Goal: Transaction & Acquisition: Purchase product/service

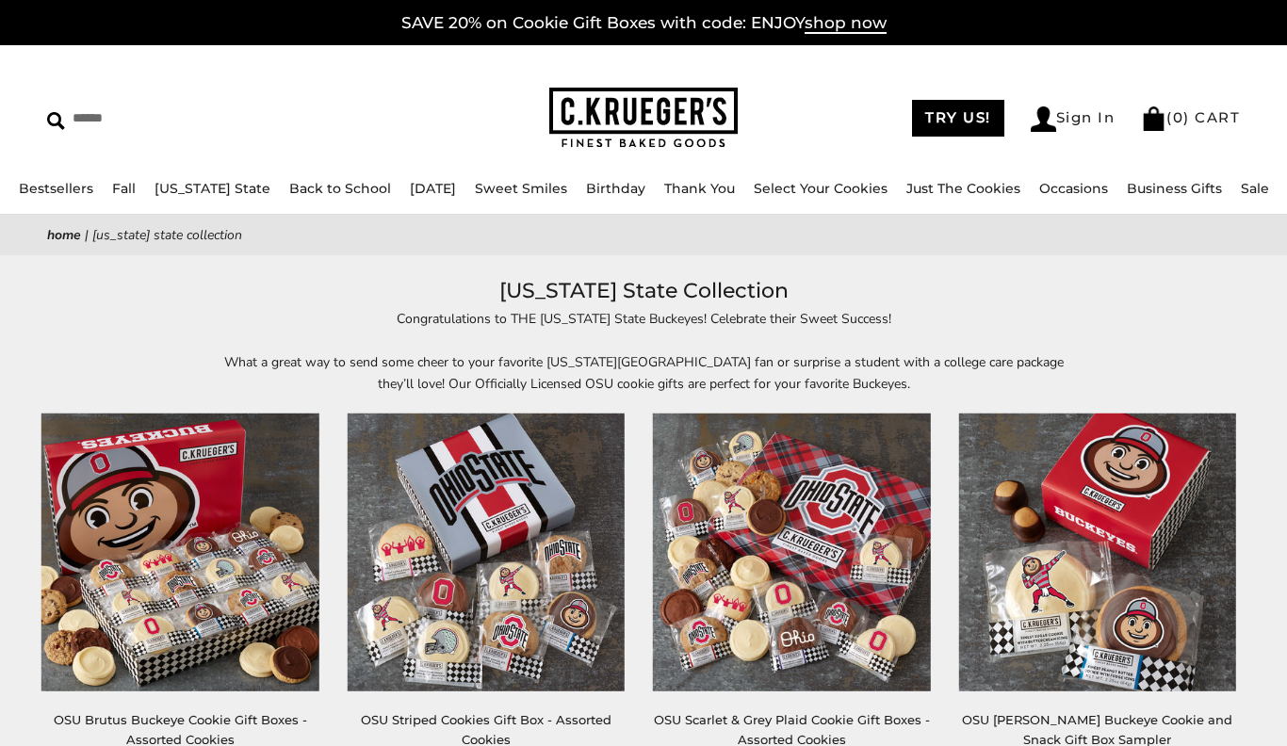
click at [279, 305] on h1 "[US_STATE] State Collection" at bounding box center [643, 291] width 1136 height 34
click at [164, 593] on img at bounding box center [179, 552] width 277 height 277
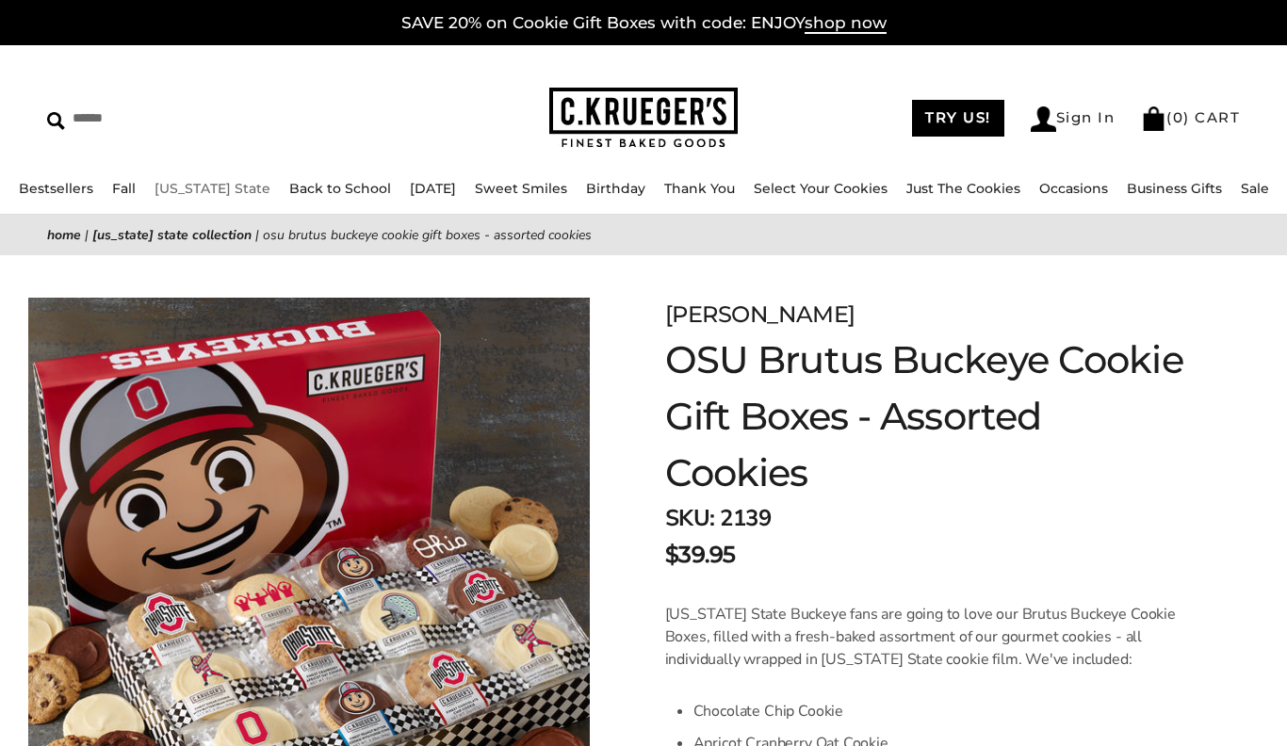
click at [211, 188] on link "[US_STATE] State" at bounding box center [212, 188] width 116 height 17
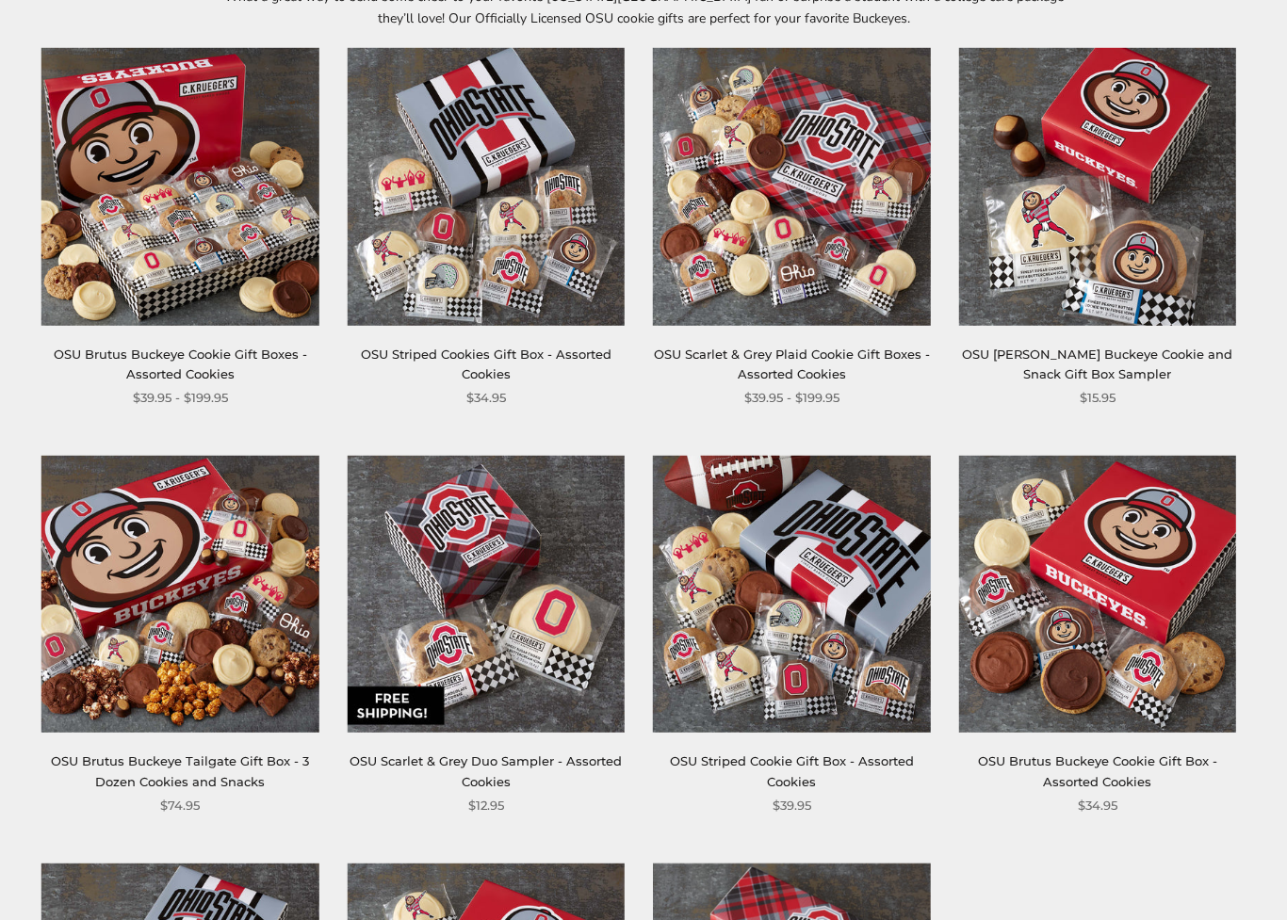
scroll to position [384, 0]
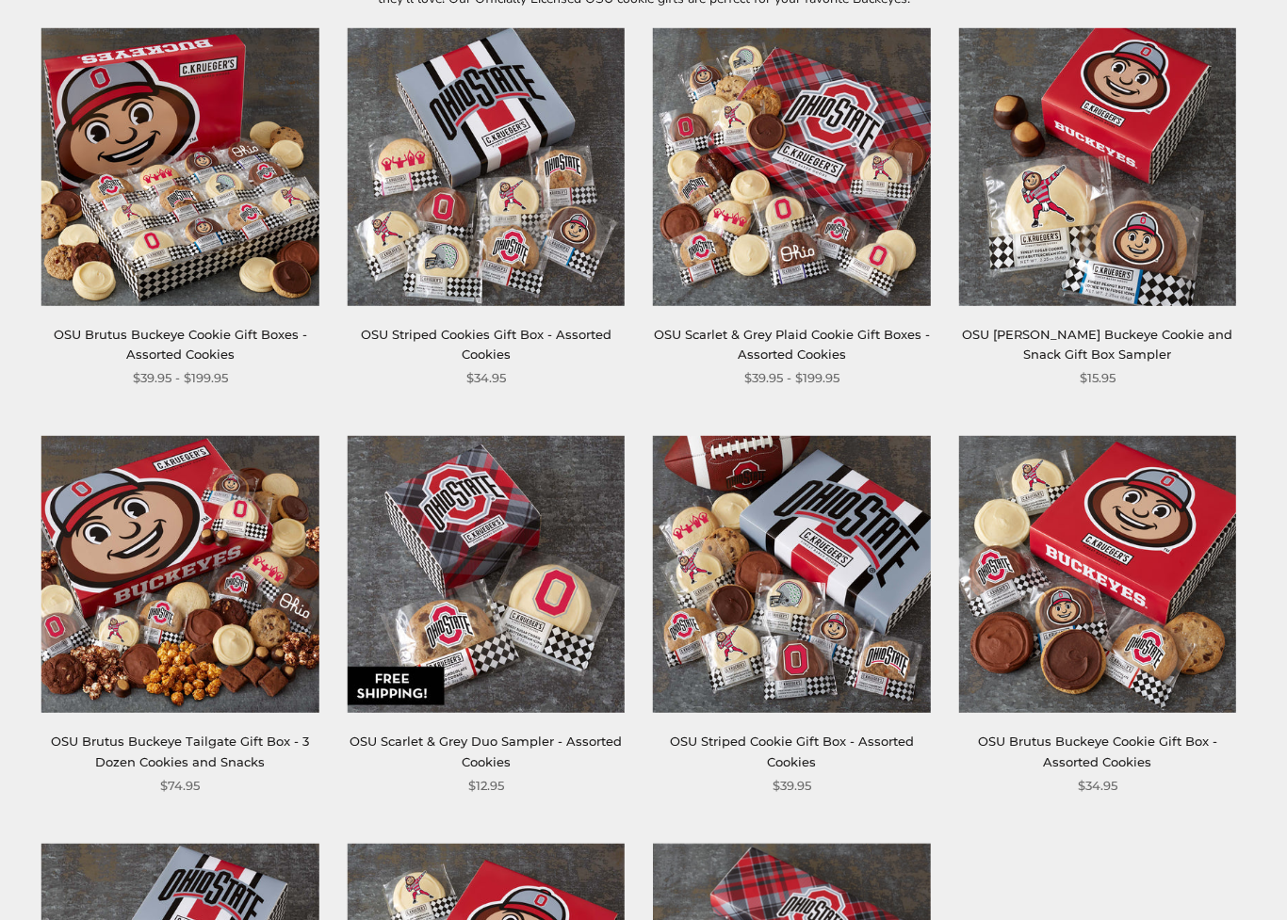
click at [835, 360] on link "OSU Scarlet & Grey Plaid Cookie Gift Boxes - Assorted Cookies" at bounding box center [792, 345] width 276 height 35
